Goal: Information Seeking & Learning: Learn about a topic

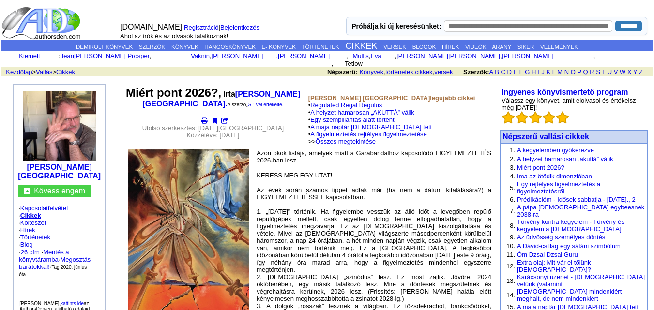
click at [370, 102] on font "Regulated Regal Regulus" at bounding box center [346, 105] width 72 height 7
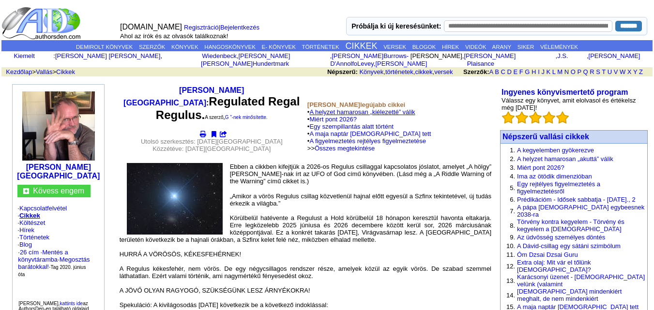
click at [346, 108] on font "A helyzet hamarosan „kiélezetté” válik" at bounding box center [362, 111] width 106 height 7
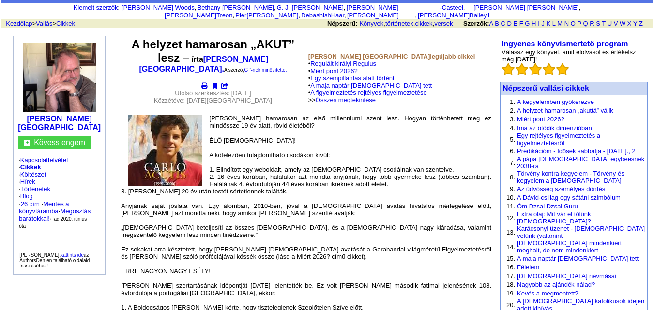
scroll to position [48, 0]
click at [329, 67] on font "Miért pont 2026?" at bounding box center [333, 70] width 47 height 7
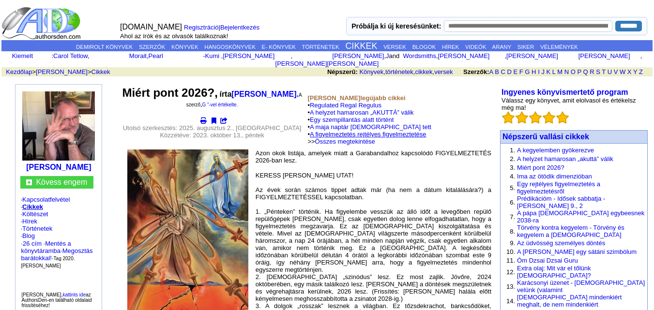
click at [384, 131] on font "A figyelmeztetés rejtélyes figyelmeztetése" at bounding box center [368, 134] width 117 height 7
